Goal: Information Seeking & Learning: Learn about a topic

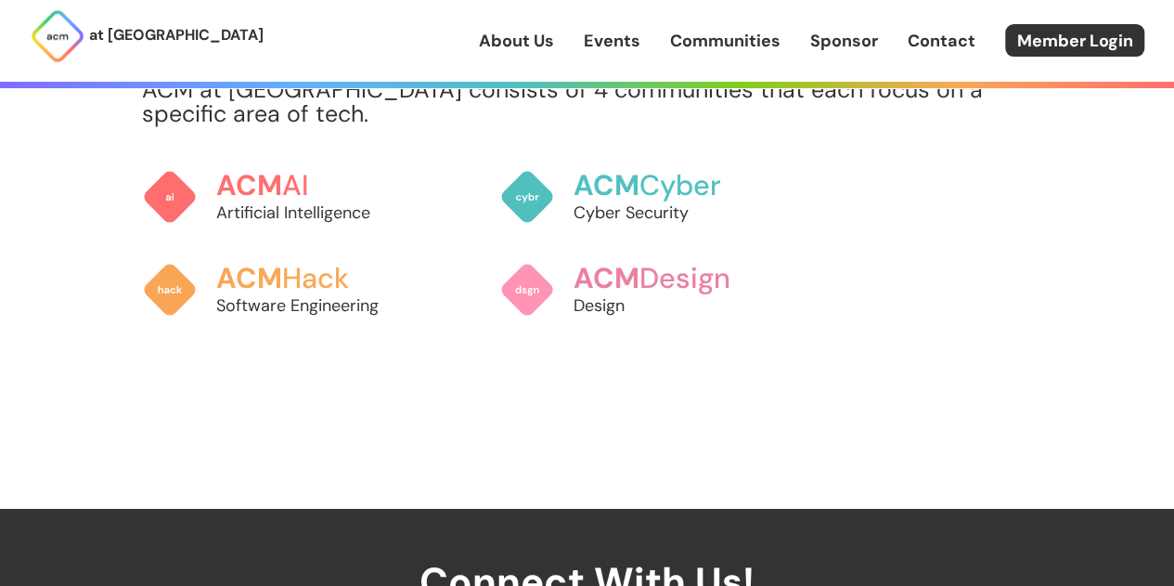
scroll to position [1489, 0]
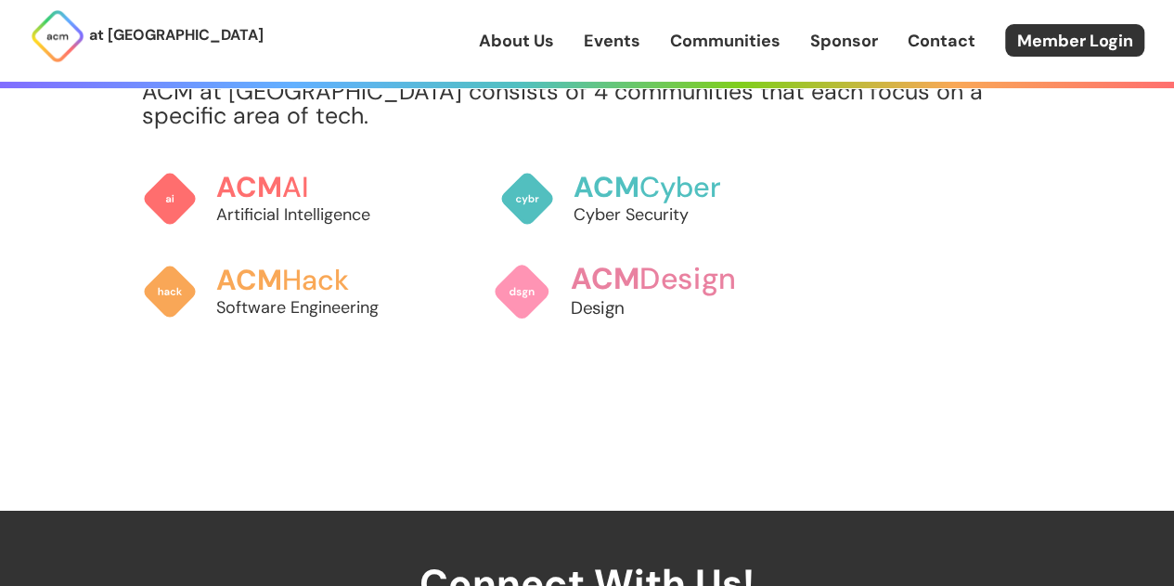
click at [621, 300] on p "Design" at bounding box center [672, 307] width 205 height 25
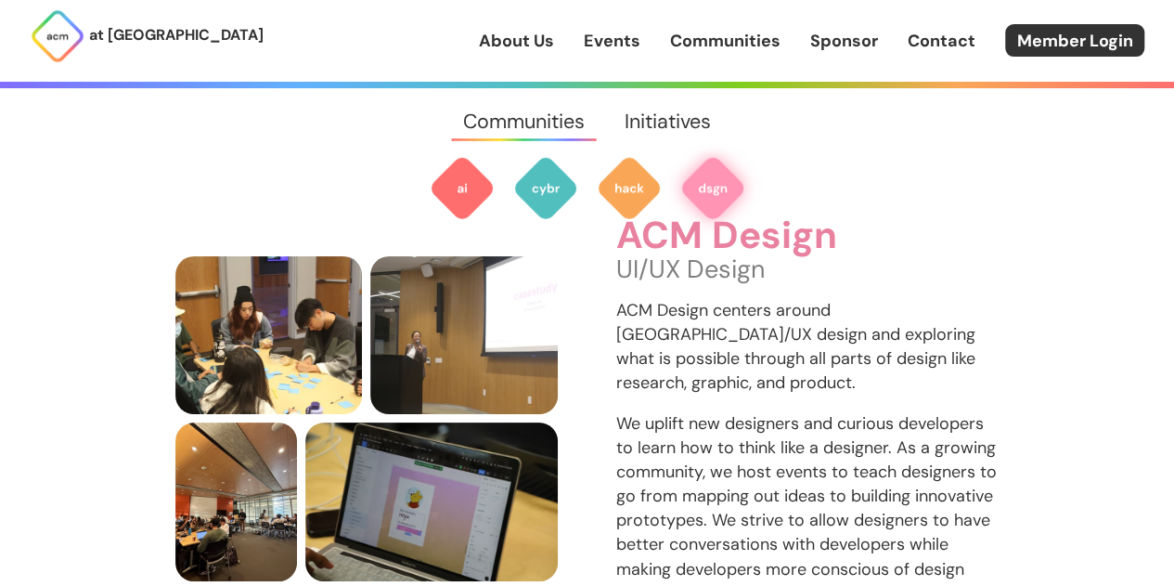
scroll to position [2645, 0]
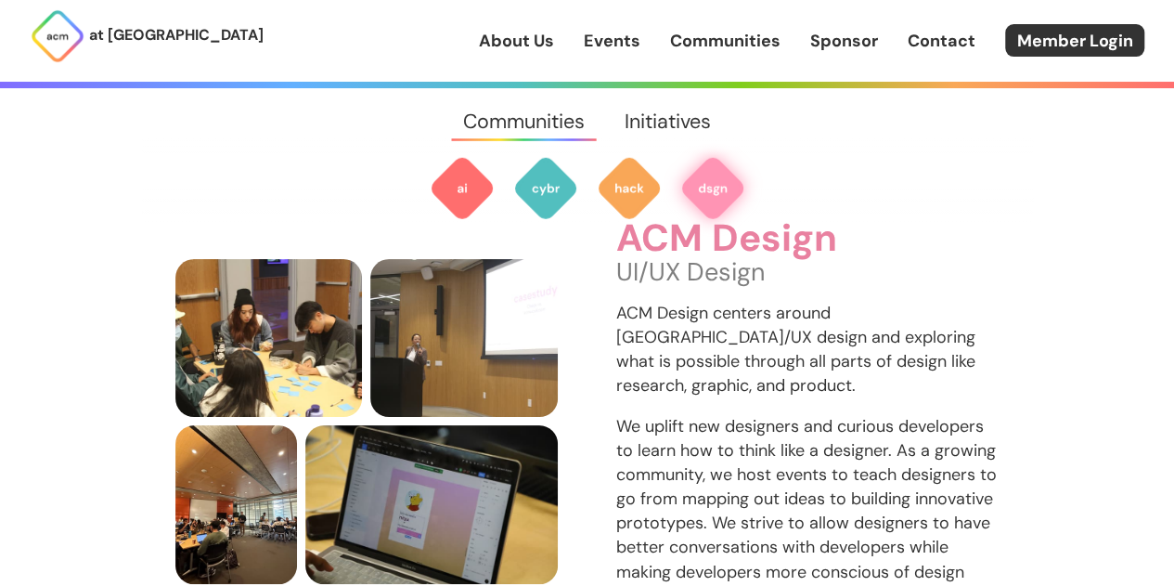
click at [621, 301] on p "ACM Design centers around [GEOGRAPHIC_DATA]/UX design and exploring what is pos…" at bounding box center [807, 349] width 383 height 97
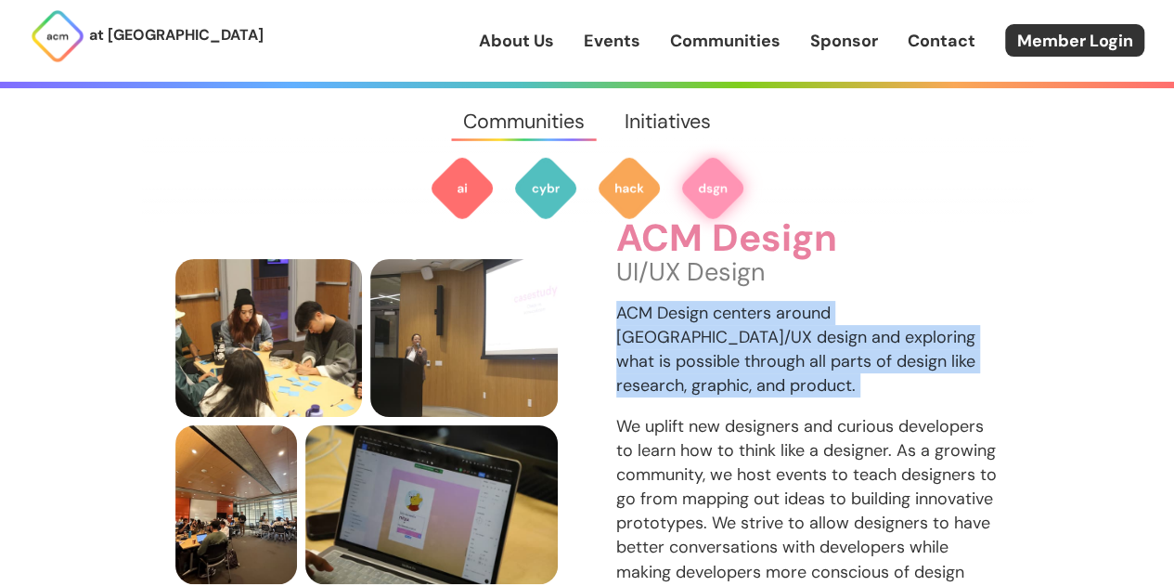
drag, startPoint x: 621, startPoint y: 300, endPoint x: 633, endPoint y: 318, distance: 22.1
click at [633, 318] on p "ACM Design centers around [GEOGRAPHIC_DATA]/UX design and exploring what is pos…" at bounding box center [807, 349] width 383 height 97
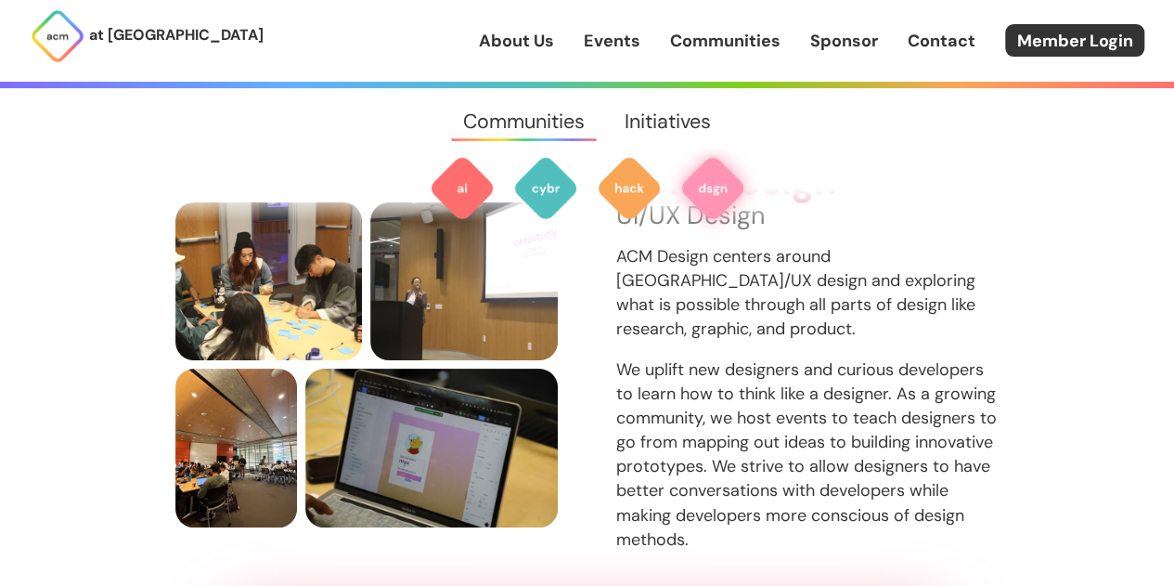
click at [633, 357] on p "We uplift new designers and curious developers to learn how to think like a des…" at bounding box center [807, 454] width 383 height 194
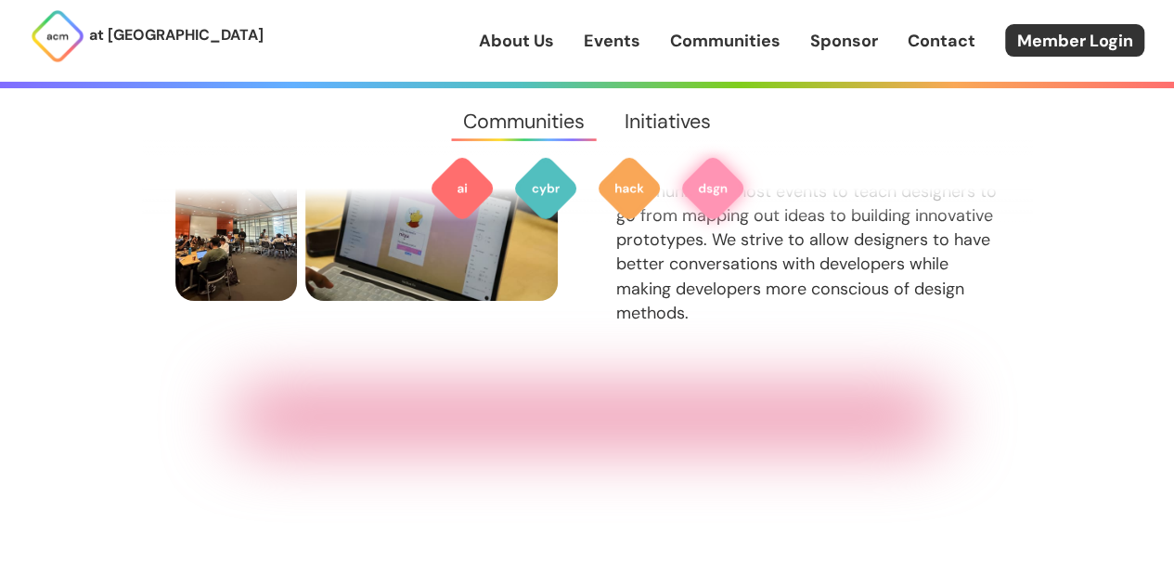
click at [633, 318] on div "ACM Design UI/UX Design ACM Design centers around [GEOGRAPHIC_DATA]/UX design a…" at bounding box center [587, 88] width 891 height 641
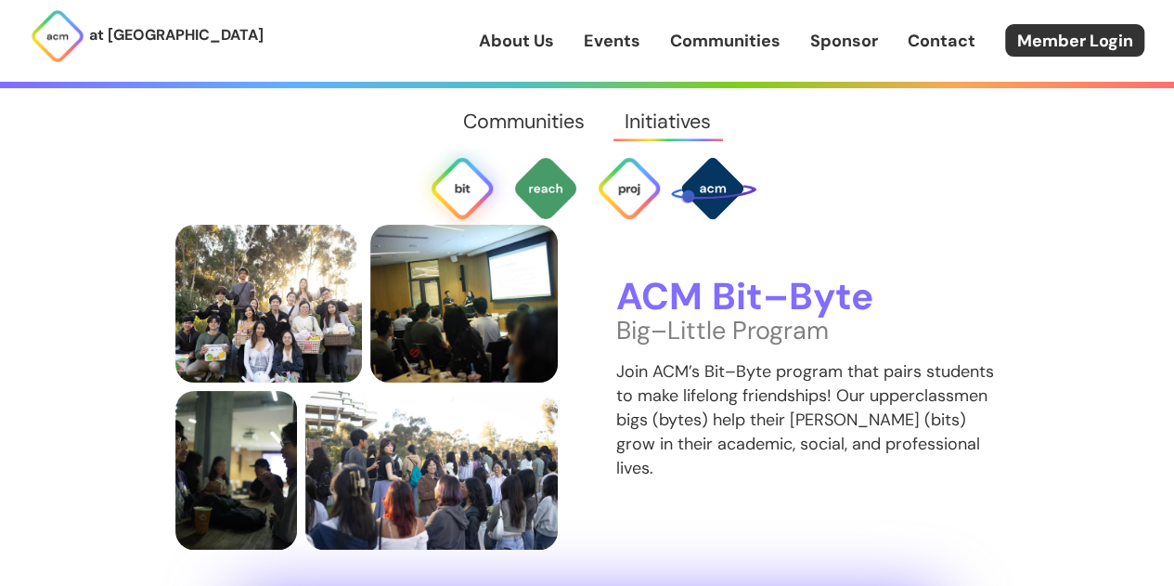
scroll to position [3561, 0]
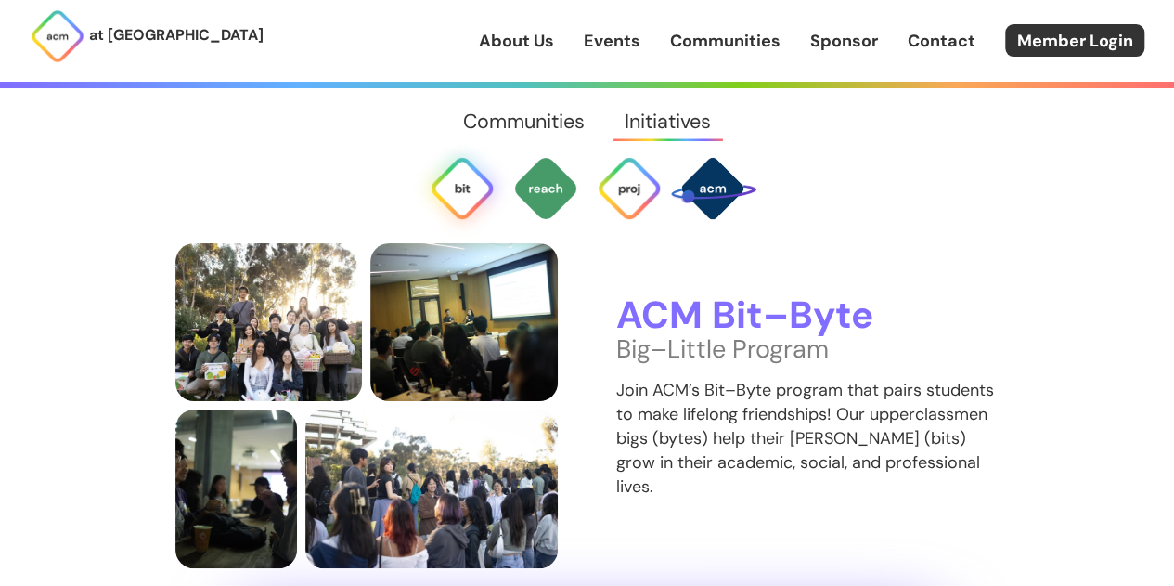
click at [633, 337] on p "Big–Little Program" at bounding box center [807, 349] width 383 height 24
click at [639, 378] on p "Join ACM’s Bit–Byte program that pairs students to make lifelong friendships! O…" at bounding box center [807, 438] width 383 height 121
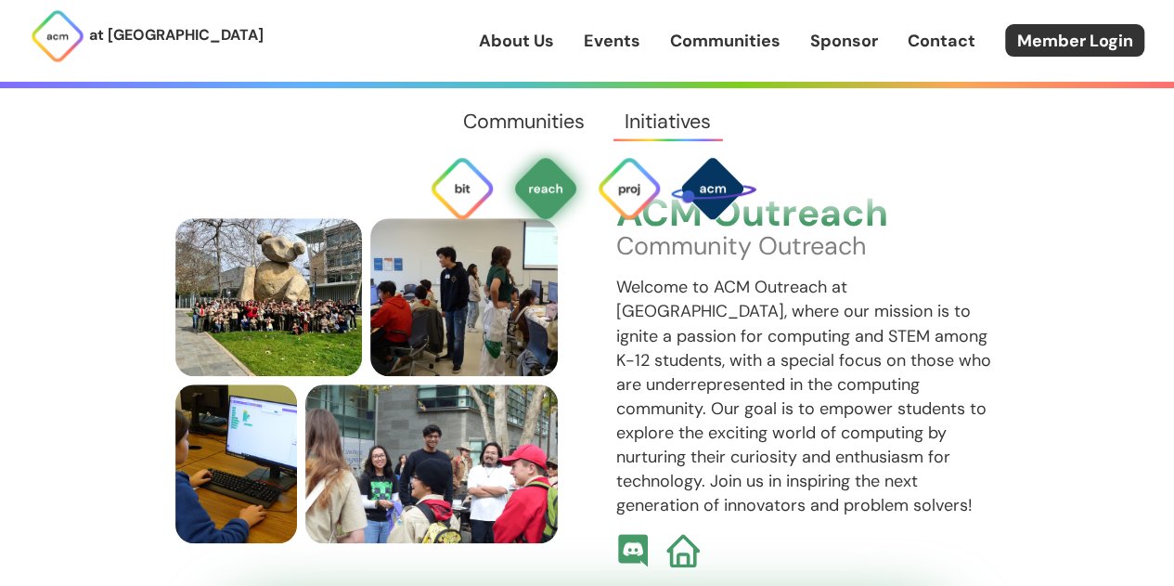
click at [639, 359] on p "Welcome to ACM Outreach at [GEOGRAPHIC_DATA], where our mission is to ignite a …" at bounding box center [807, 396] width 383 height 242
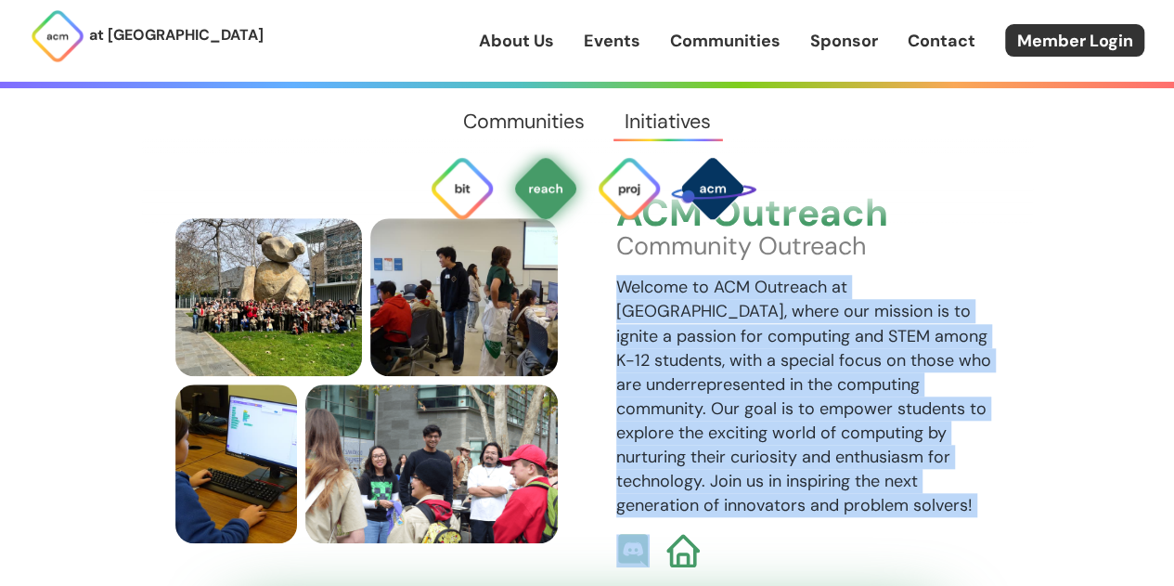
click at [639, 359] on p "Welcome to ACM Outreach at [GEOGRAPHIC_DATA], where our mission is to ignite a …" at bounding box center [807, 396] width 383 height 242
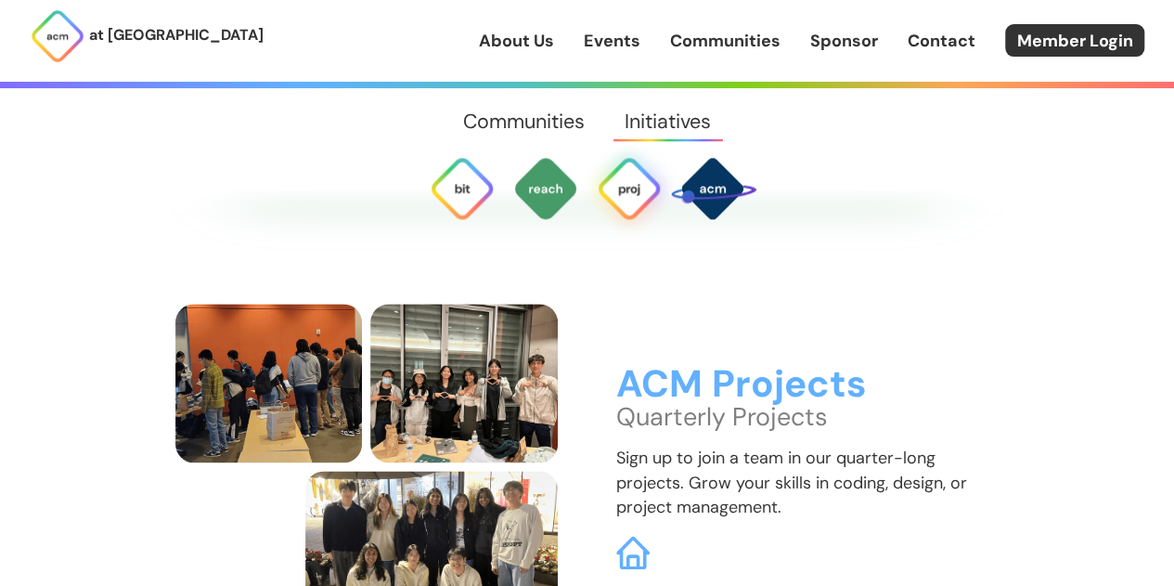
click at [639, 405] on p "Quarterly Projects" at bounding box center [807, 417] width 383 height 24
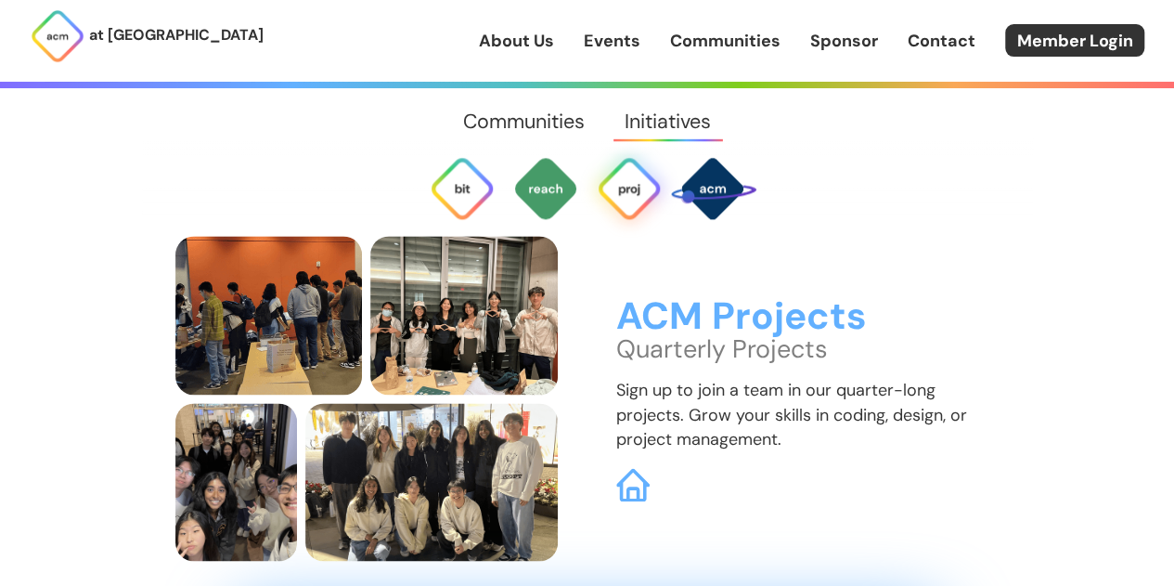
scroll to position [4729, 0]
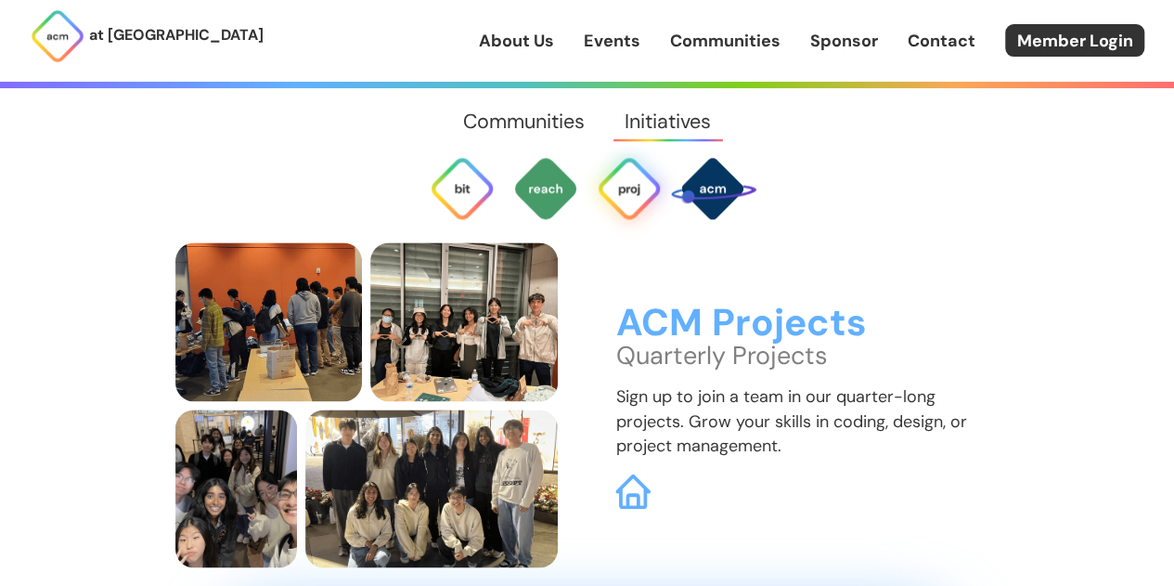
click at [631, 473] on img at bounding box center [632, 490] width 35 height 35
